Goal: Information Seeking & Learning: Learn about a topic

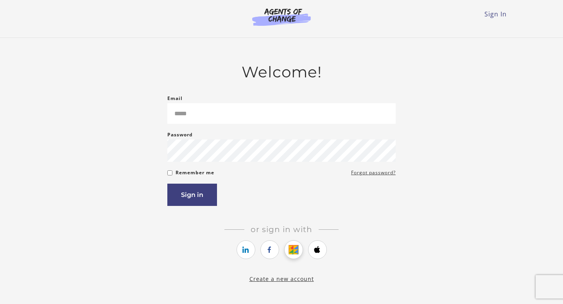
click at [292, 248] on icon "https://courses.thinkific.com/users/auth/google?ss%5Breferral%5D=&ss%5Buser_ret…" at bounding box center [293, 249] width 10 height 9
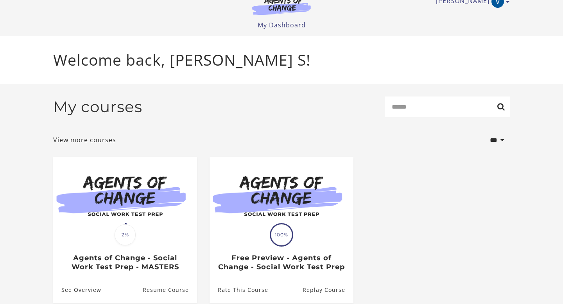
scroll to position [55, 0]
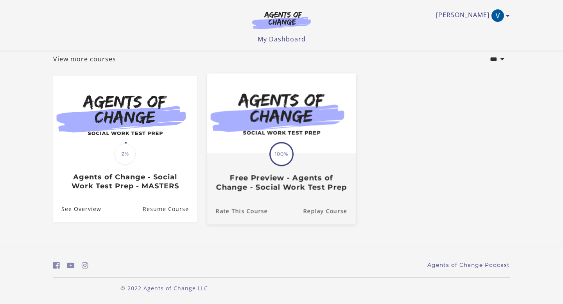
click at [278, 143] on span "100%" at bounding box center [281, 154] width 22 height 22
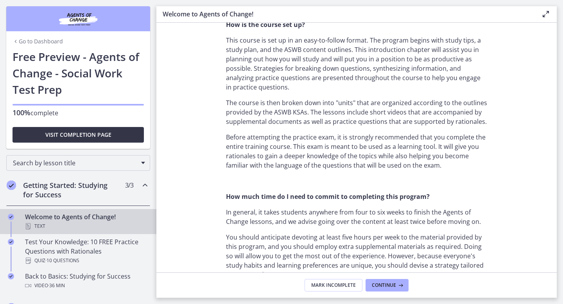
click at [52, 131] on span "Visit completion page" at bounding box center [78, 134] width 66 height 9
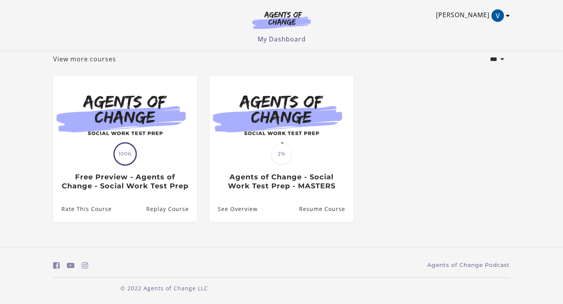
click at [506, 14] on icon "Toggle menu" at bounding box center [508, 16] width 4 height 6
click at [469, 55] on link "Sign Out" at bounding box center [477, 54] width 69 height 13
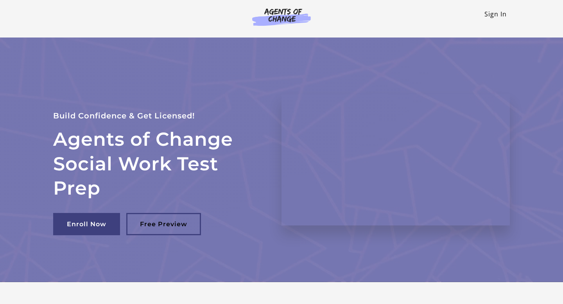
click at [486, 16] on link "Sign In" at bounding box center [495, 14] width 22 height 9
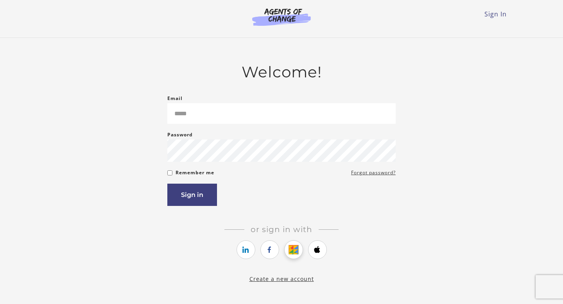
click at [289, 254] on icon "https://courses.thinkific.com/users/auth/google?ss%5Breferral%5D=&ss%5Buser_ret…" at bounding box center [293, 249] width 10 height 9
